Goal: Transaction & Acquisition: Obtain resource

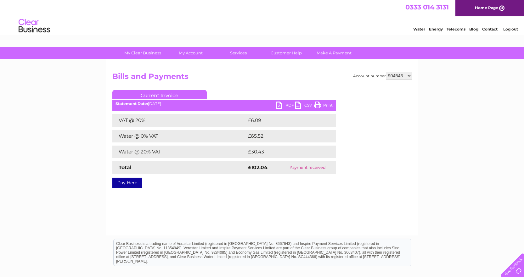
click at [408, 74] on select "904543 940185 959371 959376 959380 959387 959391 1090834" at bounding box center [399, 76] width 26 height 8
select select "940185"
click at [386, 72] on select "904543 940185 959371 959376 959380 959387 959391 1090834" at bounding box center [399, 76] width 26 height 8
click at [288, 106] on link "PDF" at bounding box center [285, 106] width 19 height 9
click at [408, 75] on select "904543 940185 959371 959376 959380 959387 959391 1090834" at bounding box center [399, 76] width 26 height 8
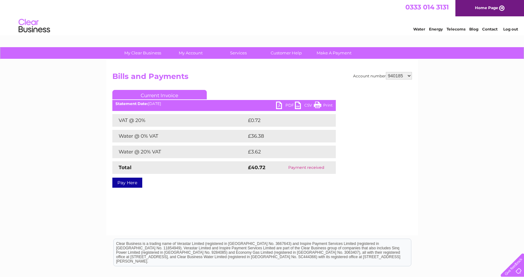
select select "959371"
click at [386, 72] on select "904543 940185 959371 959376 959380 959387 959391 1090834" at bounding box center [399, 76] width 26 height 8
click at [284, 103] on link "PDF" at bounding box center [285, 106] width 19 height 9
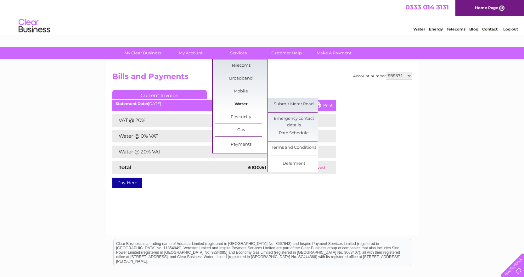
click at [248, 106] on link "Water" at bounding box center [241, 104] width 52 height 13
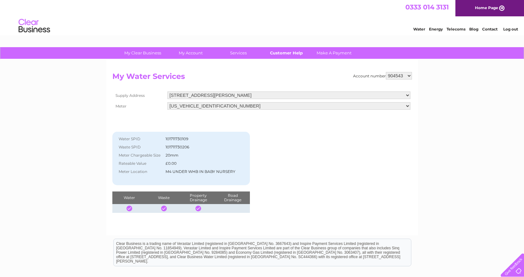
click at [288, 51] on link "Customer Help" at bounding box center [286, 53] width 52 height 12
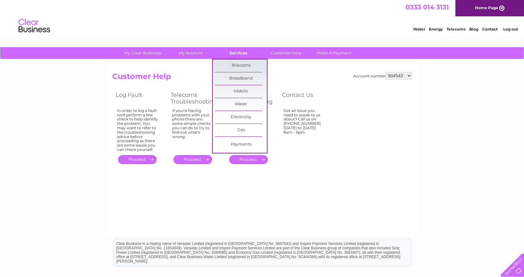
click at [240, 53] on link "Services" at bounding box center [238, 53] width 52 height 12
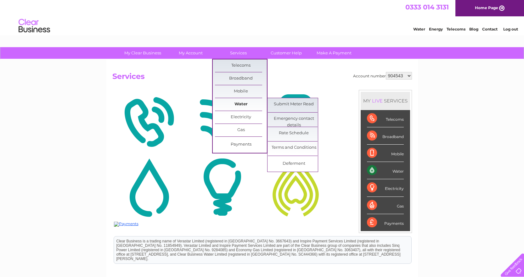
click at [250, 105] on link "Water" at bounding box center [241, 104] width 52 height 13
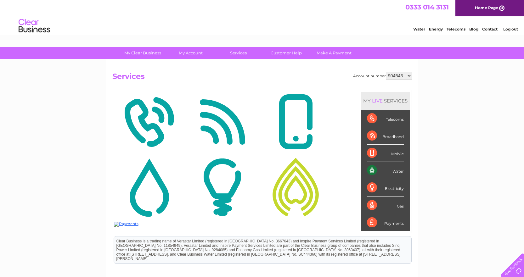
click at [409, 76] on select "904543 940185 959371 959376 959380 959387 959391 1090834" at bounding box center [399, 76] width 26 height 8
select select "959380"
click at [386, 72] on select "904543 940185 959371 959376 959380 959387 959391 1090834" at bounding box center [399, 76] width 26 height 8
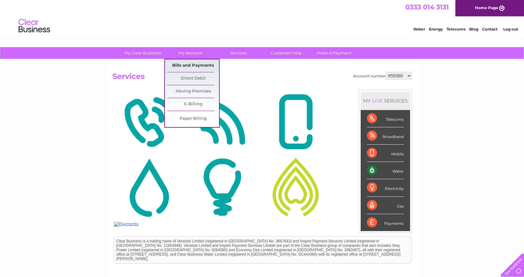
click at [191, 67] on link "Bills and Payments" at bounding box center [193, 65] width 52 height 13
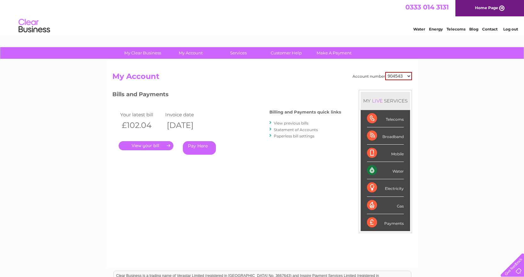
click at [409, 77] on select "904543 940185 959371 959376 959380 959387 959391 1090834" at bounding box center [398, 76] width 27 height 8
select select "959380"
click at [385, 72] on select "904543 940185 959371 959376 959380 959387 959391 1090834" at bounding box center [398, 76] width 27 height 8
click at [154, 144] on link "." at bounding box center [146, 145] width 55 height 9
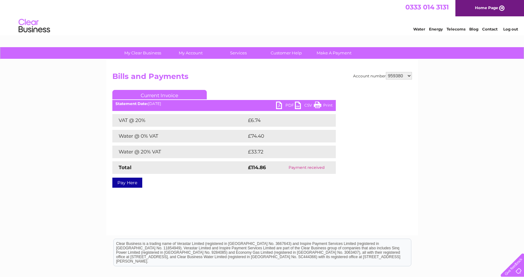
click at [290, 106] on link "PDF" at bounding box center [285, 106] width 19 height 9
click at [409, 76] on select "904543 940185 959371 959376 959380 959387 959391 1090834" at bounding box center [399, 76] width 26 height 8
select select "959387"
click at [386, 72] on select "904543 940185 959371 959376 959380 959387 959391 1090834" at bounding box center [399, 76] width 26 height 8
click at [289, 105] on link "PDF" at bounding box center [285, 106] width 19 height 9
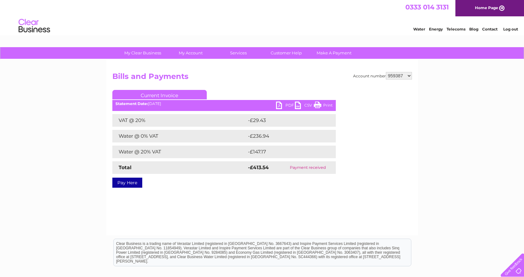
click at [410, 76] on select "904543 940185 959371 959376 959380 959387 959391 1090834" at bounding box center [399, 76] width 26 height 8
select select "959391"
click at [386, 72] on select "904543 940185 959371 959376 959380 959387 959391 1090834" at bounding box center [399, 76] width 26 height 8
click at [286, 106] on link "PDF" at bounding box center [285, 106] width 19 height 9
click at [408, 76] on select "904543 940185 959371 959376 959380 959387 959391 1090834" at bounding box center [399, 76] width 26 height 8
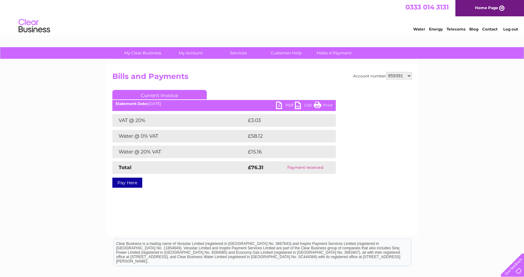
select select "1090834"
click at [386, 72] on select "904543 940185 959371 959376 959380 959387 959391 1090834" at bounding box center [399, 76] width 26 height 8
click at [290, 105] on link "PDF" at bounding box center [285, 106] width 19 height 9
